Goal: Navigation & Orientation: Find specific page/section

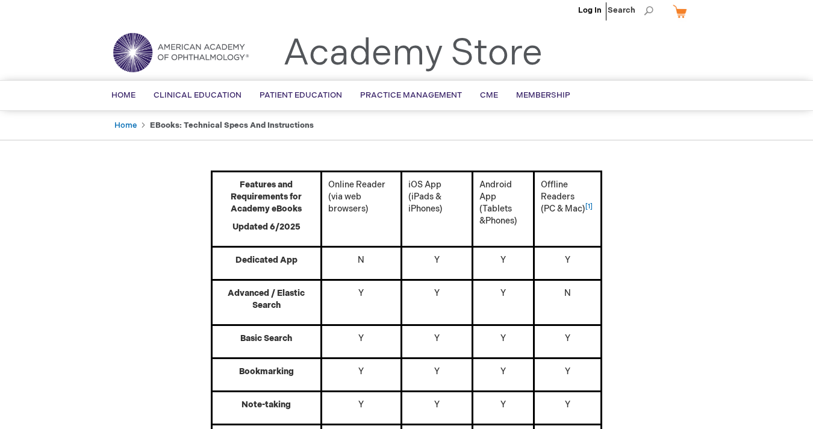
scroll to position [4, 0]
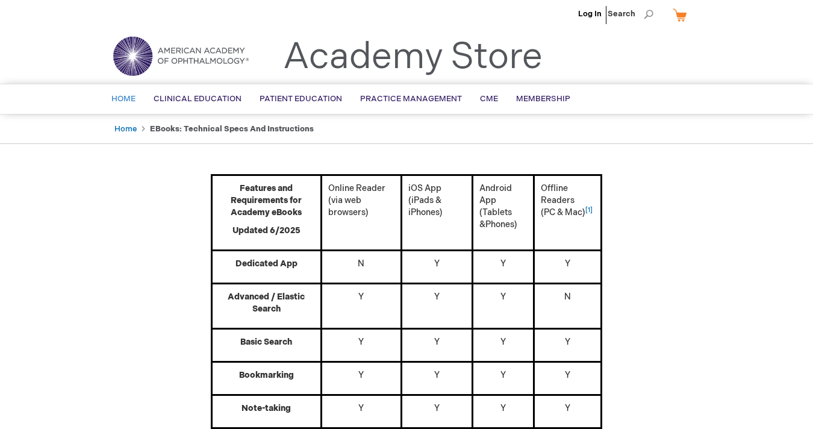
click at [134, 101] on span "Home" at bounding box center [123, 99] width 24 height 10
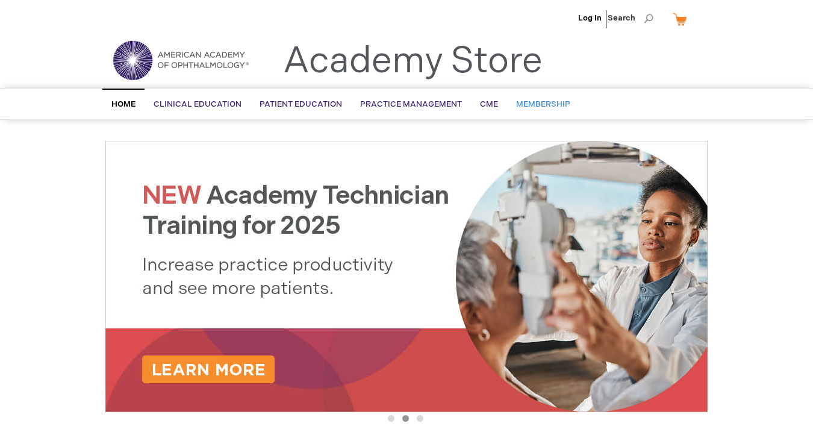
click at [537, 103] on span "Membership" at bounding box center [543, 104] width 54 height 10
